Goal: Task Accomplishment & Management: Manage account settings

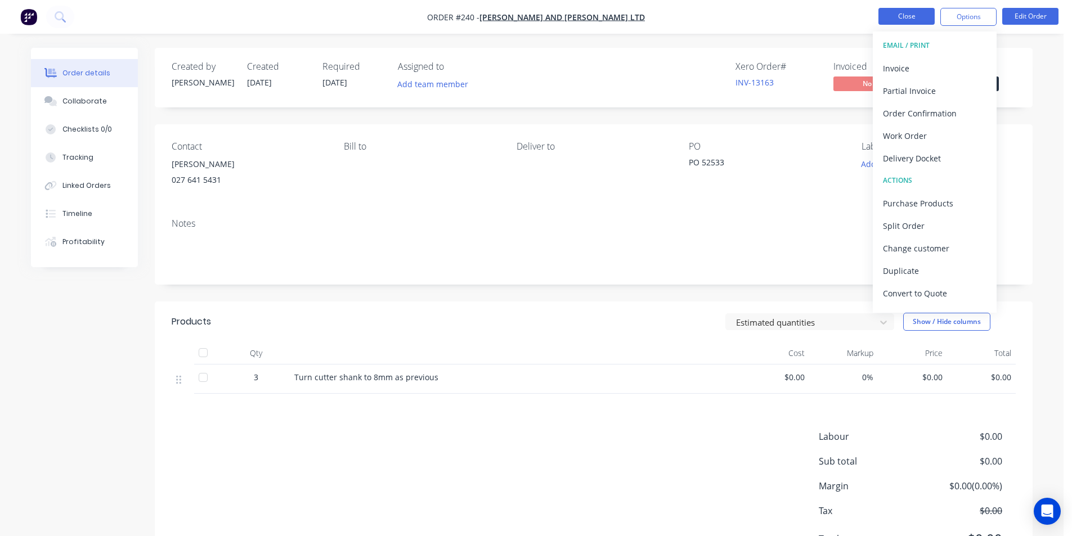
click at [900, 15] on button "Close" at bounding box center [906, 16] width 56 height 17
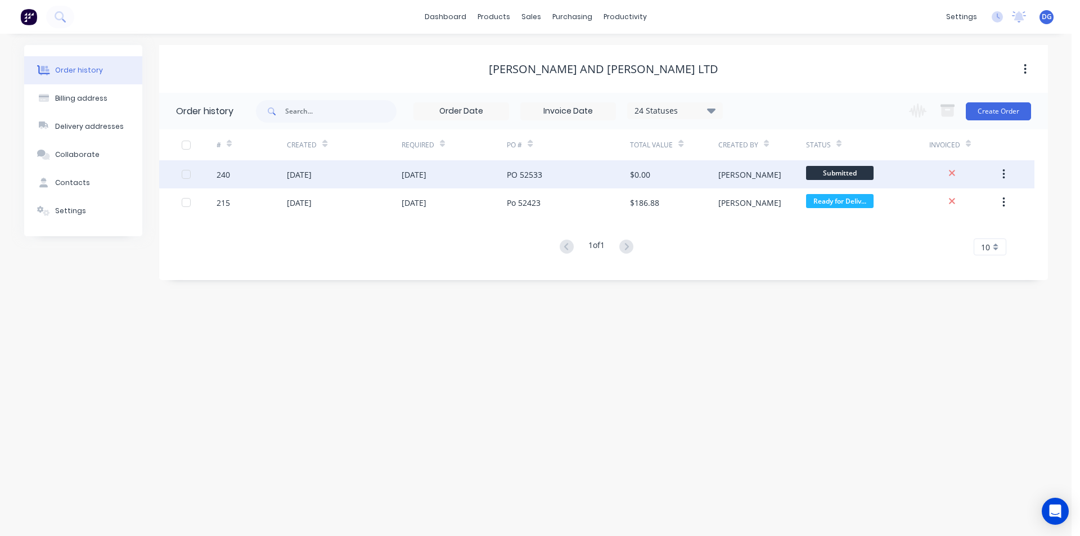
click at [302, 173] on div "[DATE]" at bounding box center [299, 175] width 25 height 12
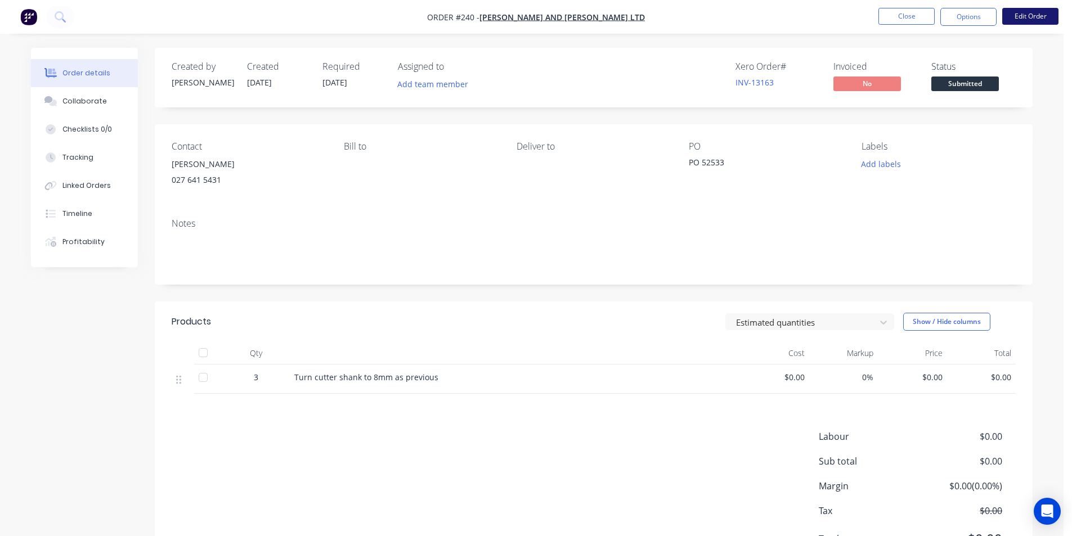
click at [1032, 10] on button "Edit Order" at bounding box center [1030, 16] width 56 height 17
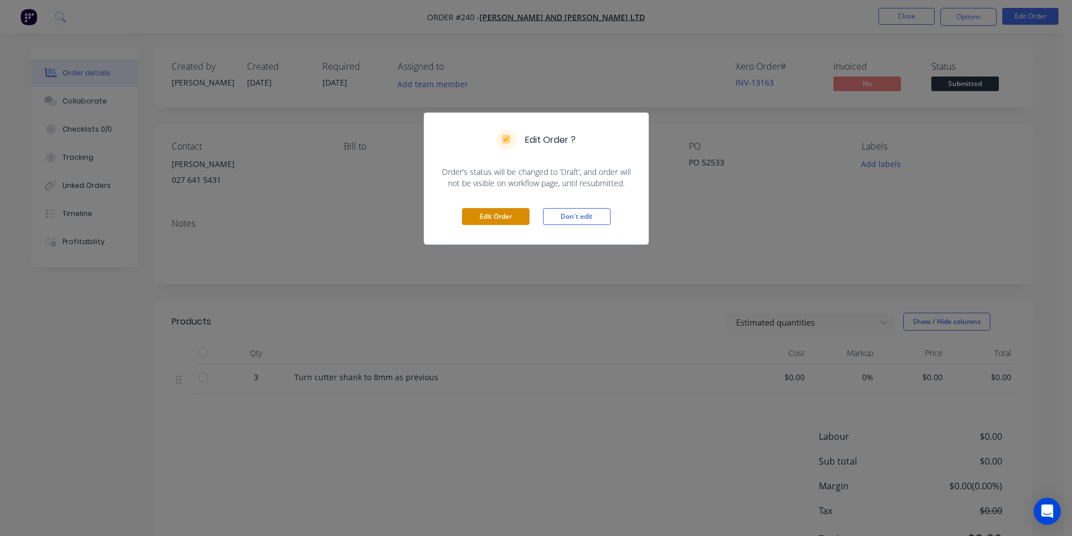
click at [493, 217] on button "Edit Order" at bounding box center [496, 216] width 68 height 17
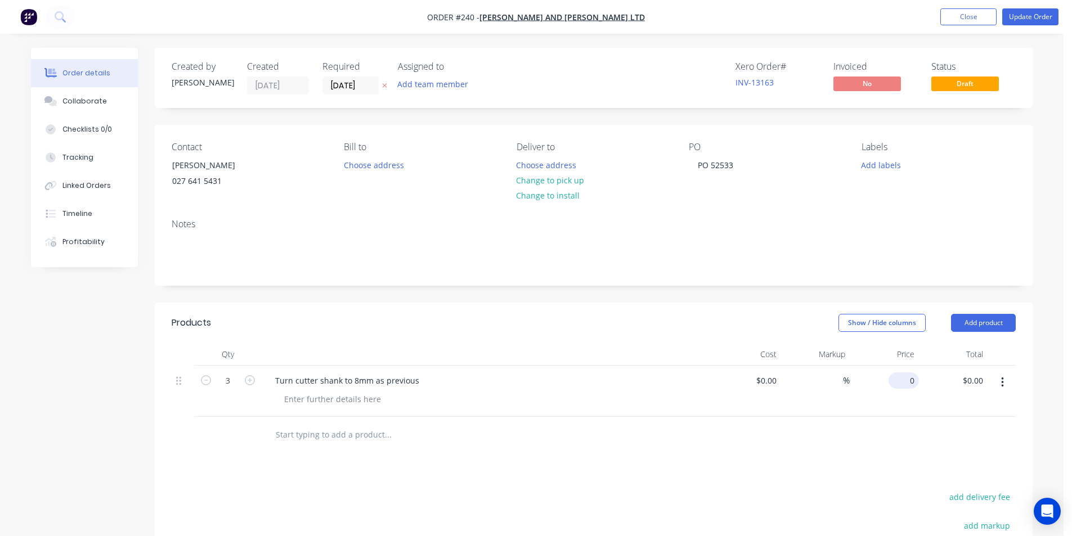
click at [912, 383] on input "0" at bounding box center [906, 380] width 26 height 16
type input "$32.50"
type input "$97.50"
click at [1031, 15] on button "Update Order" at bounding box center [1030, 16] width 56 height 17
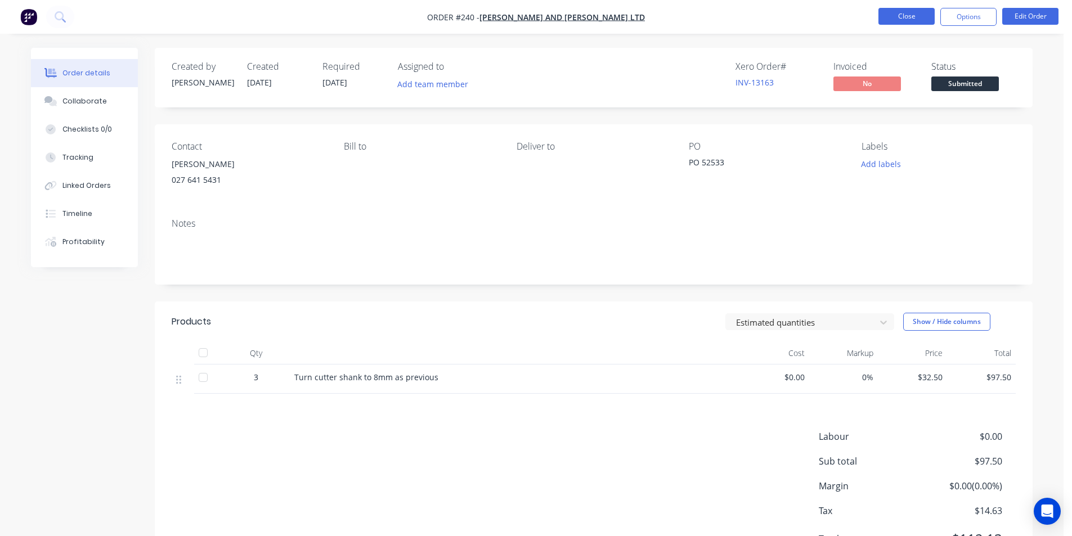
click at [903, 19] on button "Close" at bounding box center [906, 16] width 56 height 17
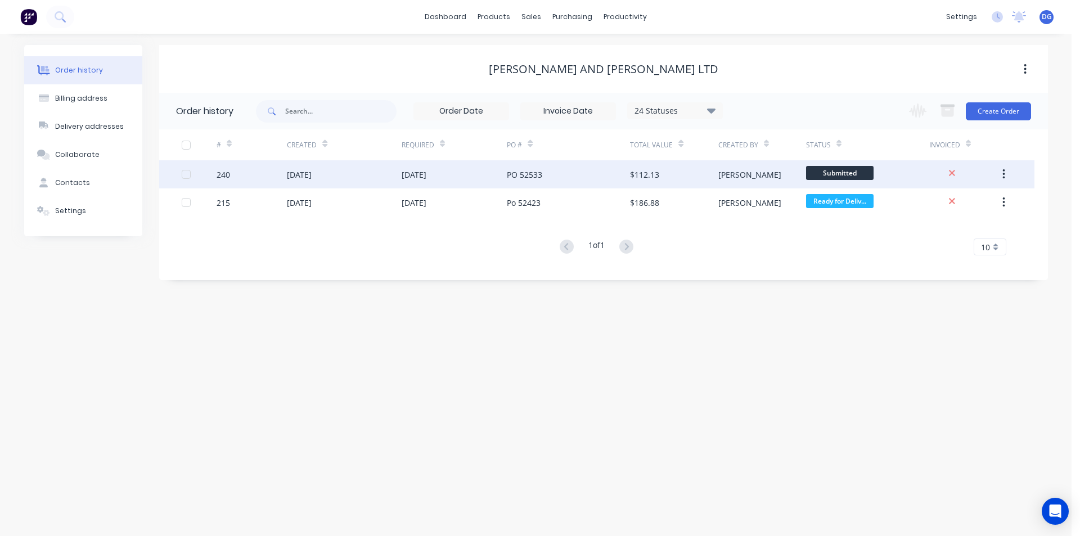
click at [298, 175] on div "[DATE]" at bounding box center [299, 175] width 25 height 12
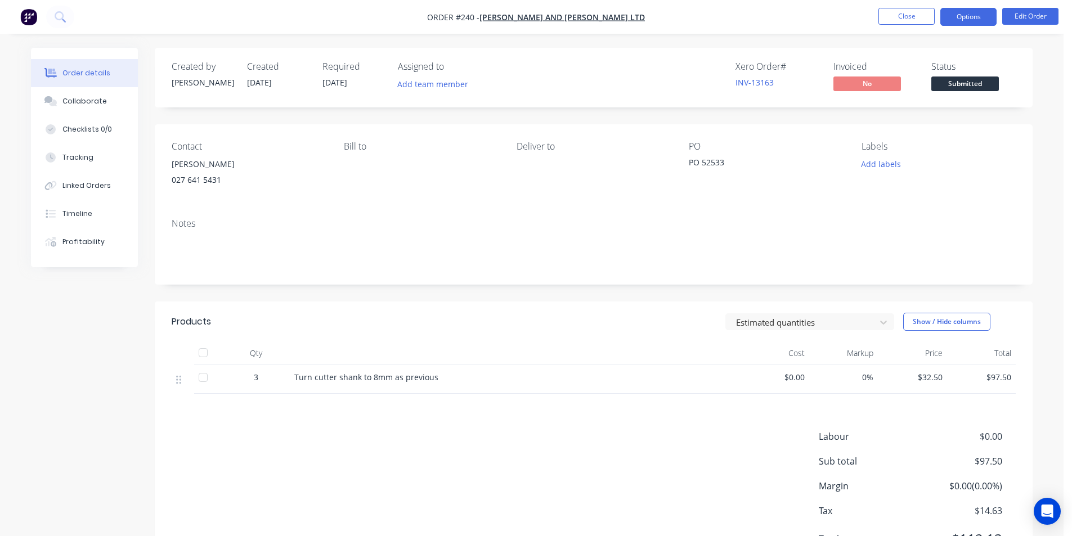
click at [967, 14] on button "Options" at bounding box center [968, 17] width 56 height 18
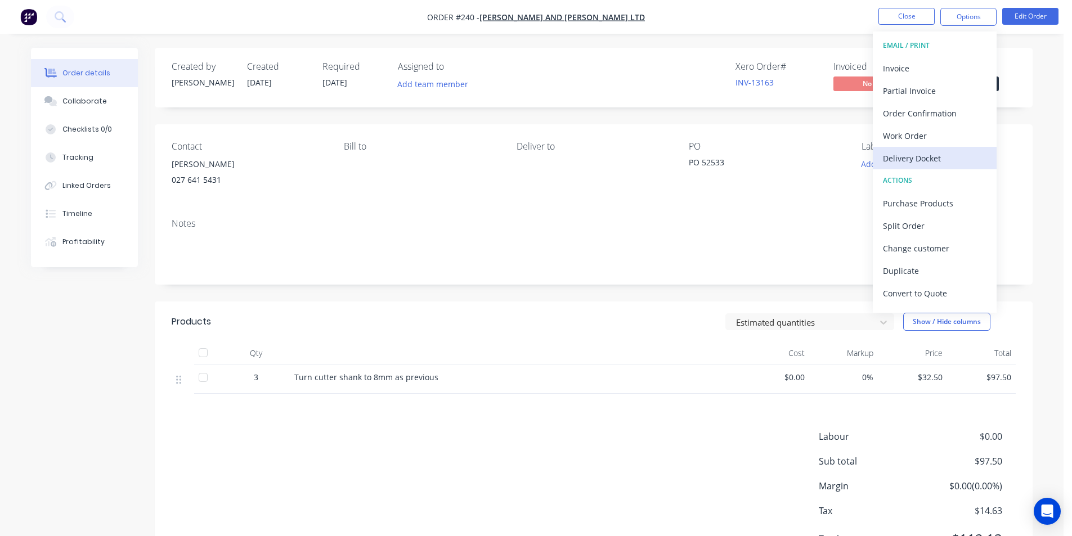
click at [915, 163] on div "Delivery Docket" at bounding box center [935, 158] width 104 height 16
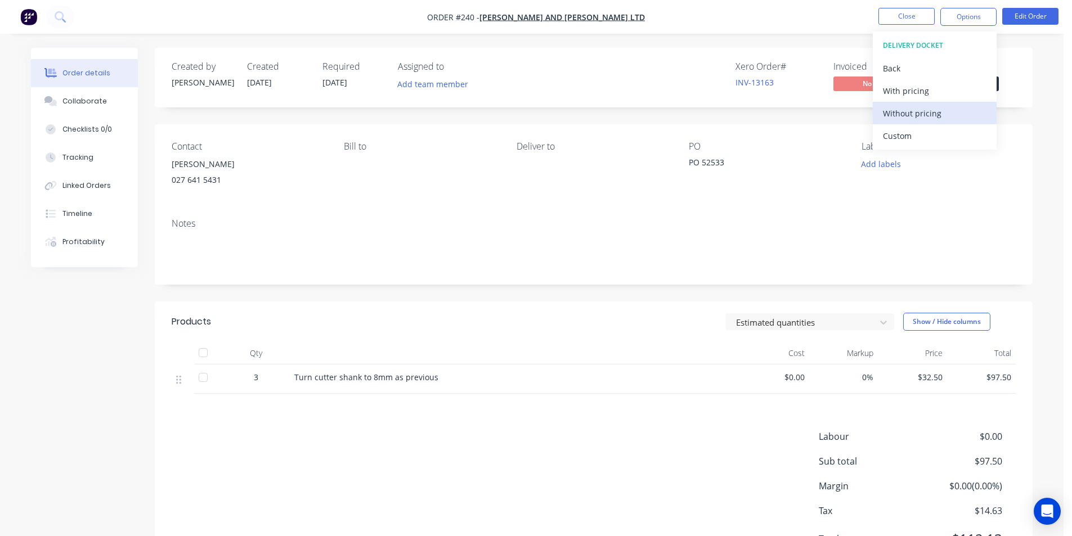
click at [920, 115] on div "Without pricing" at bounding box center [935, 113] width 104 height 16
